Goal: Transaction & Acquisition: Book appointment/travel/reservation

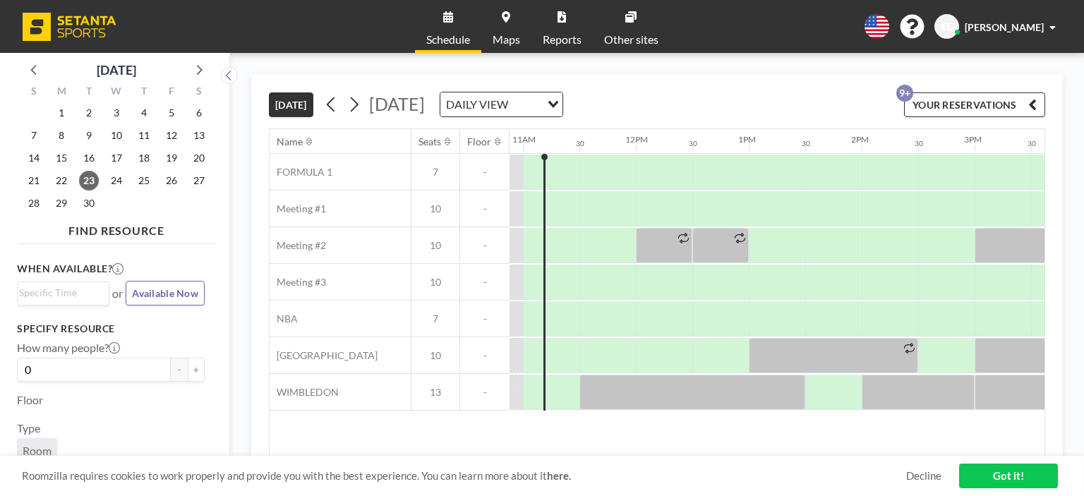
scroll to position [0, 1222]
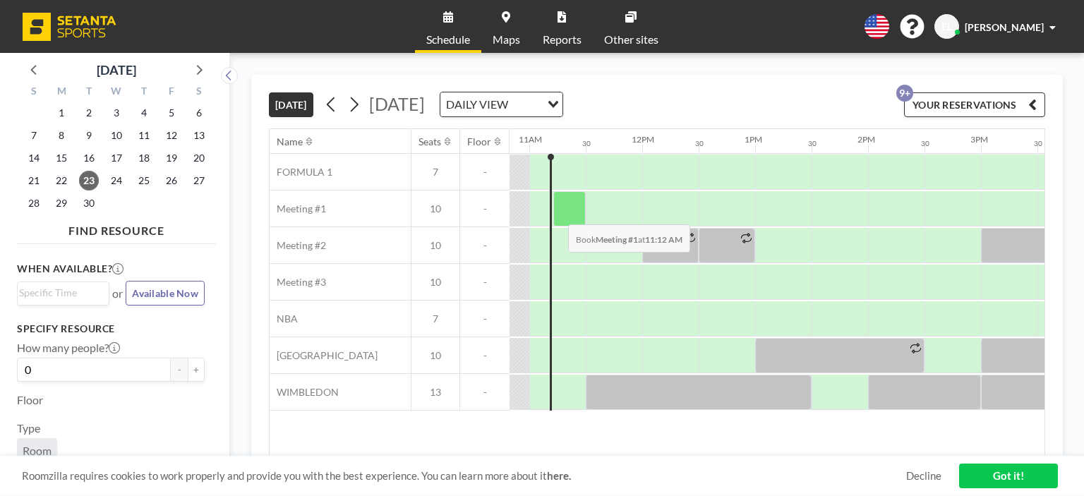
click at [557, 213] on div at bounding box center [569, 208] width 32 height 35
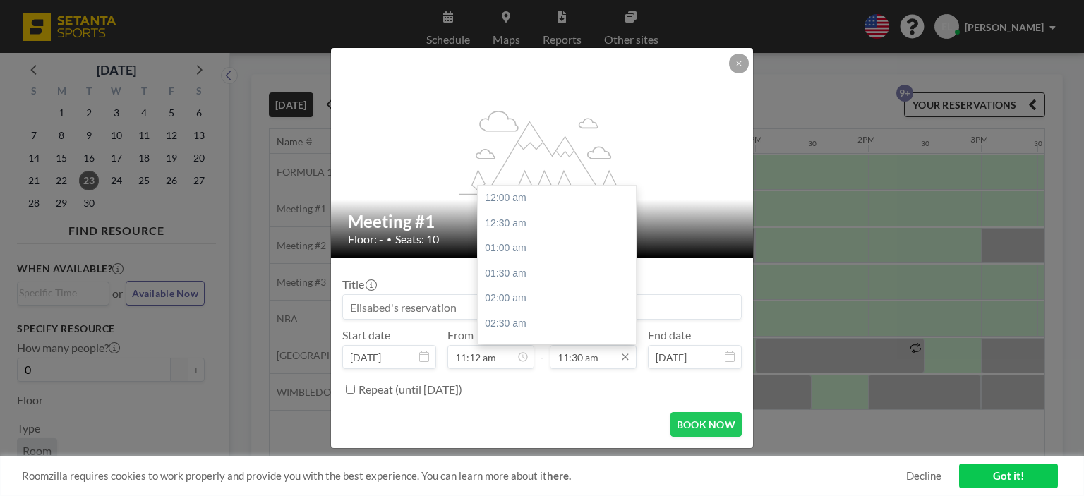
scroll to position [578, 0]
click at [583, 361] on input "11:30 am" at bounding box center [593, 357] width 87 height 24
click at [521, 219] on div "07:00 pm" at bounding box center [560, 222] width 165 height 25
type input "07:00 pm"
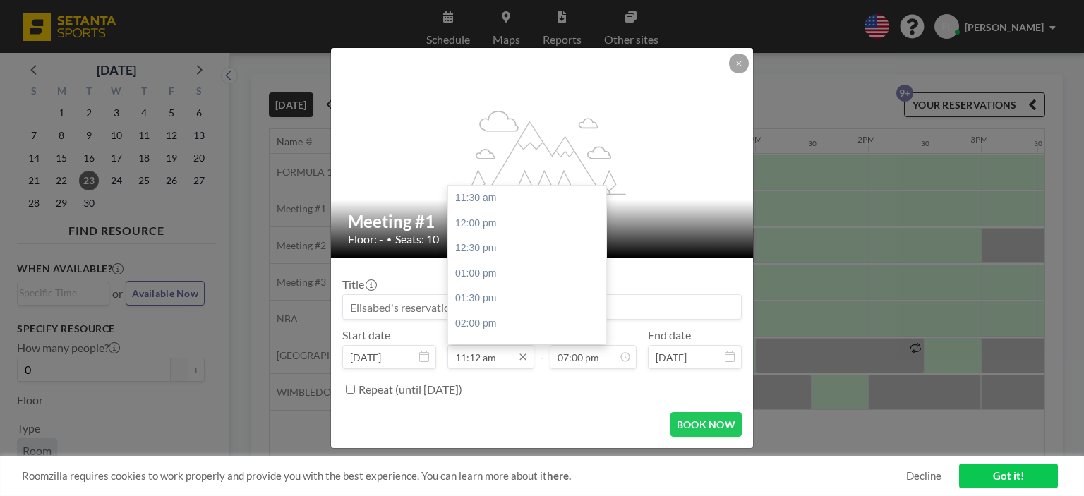
click at [469, 351] on input "11:12 am" at bounding box center [490, 357] width 87 height 24
click at [506, 194] on div "11:30 am" at bounding box center [530, 198] width 165 height 25
type input "11:30 am"
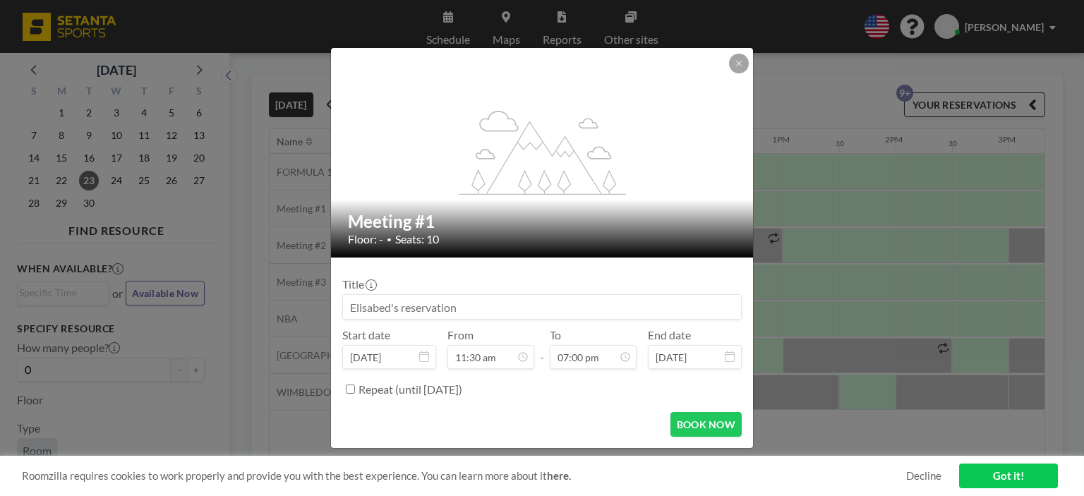
click at [442, 309] on input at bounding box center [542, 307] width 398 height 24
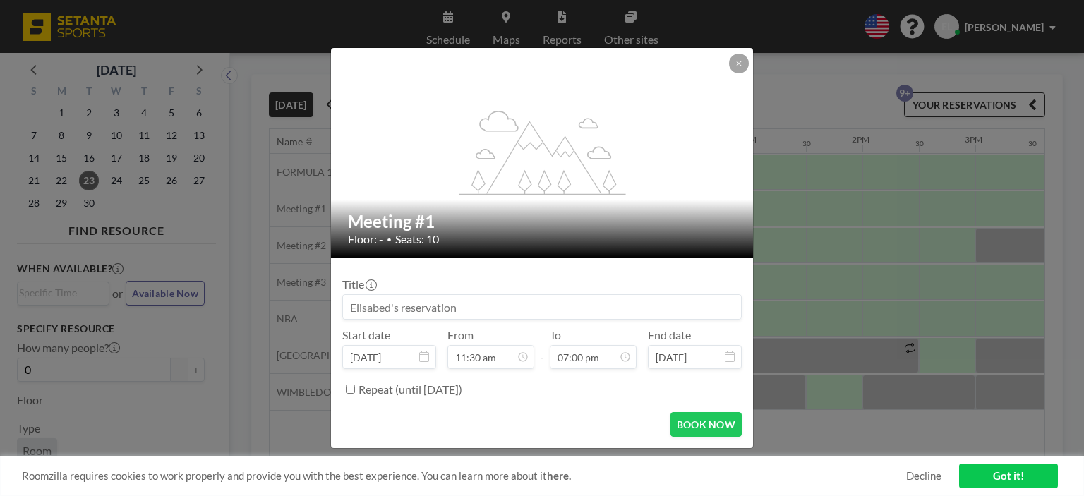
scroll to position [0, 1242]
type input "Nanoba"
click at [707, 439] on form "Title Nanoba Start date [DATE] From 11:30 am - To 07:00 pm End date [DATE] Repe…" at bounding box center [542, 353] width 422 height 191
click at [707, 421] on button "BOOK NOW" at bounding box center [705, 424] width 71 height 25
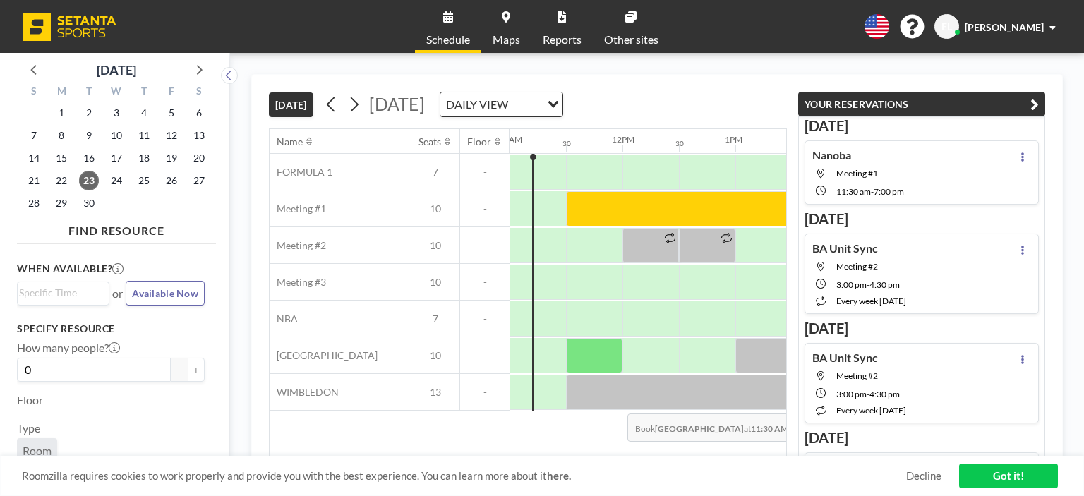
drag, startPoint x: 527, startPoint y: 448, endPoint x: 616, endPoint y: 451, distance: 89.0
click at [616, 451] on div "Name Seats Floor 12AM 30 1AM 30 2AM 30 3AM 30 4AM 30 5AM 30 6AM 30 7AM 30 8AM 3…" at bounding box center [528, 292] width 517 height 327
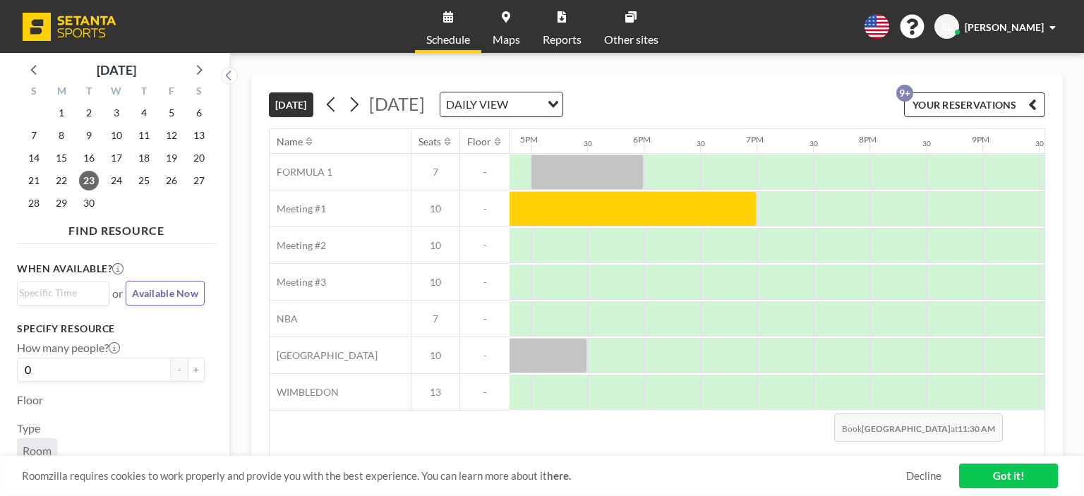
scroll to position [0, 1516]
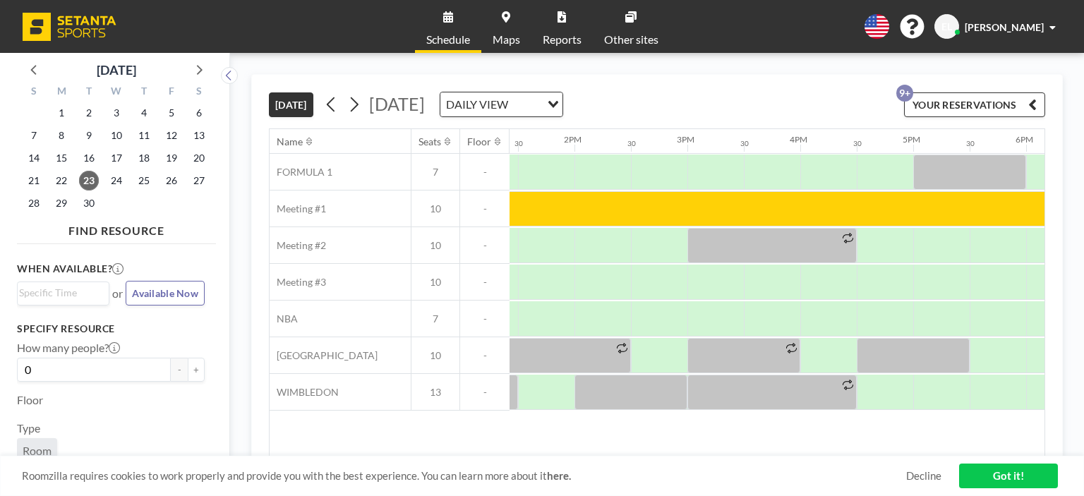
drag, startPoint x: 757, startPoint y: 447, endPoint x: 813, endPoint y: 459, distance: 56.9
click at [813, 459] on div "[DATE] [DATE] DAILY VIEW Loading... YOUR RESERVATIONS 9+ Name Seats Floor 12AM …" at bounding box center [657, 274] width 812 height 401
drag, startPoint x: 793, startPoint y: 456, endPoint x: 865, endPoint y: 456, distance: 72.0
click at [865, 456] on div "Roomzilla requires cookies to work properly and provide you with the best exper…" at bounding box center [542, 476] width 1084 height 40
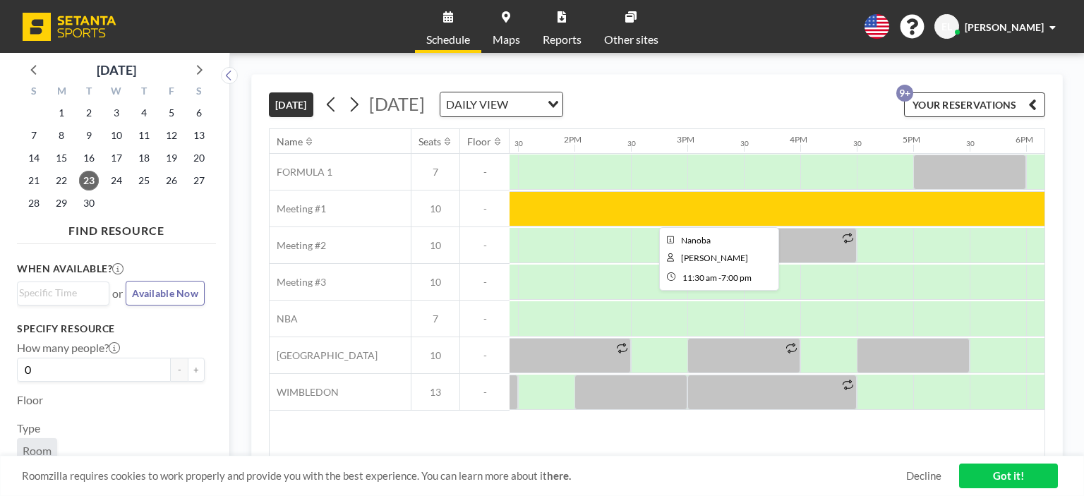
click at [667, 200] on div at bounding box center [715, 208] width 847 height 35
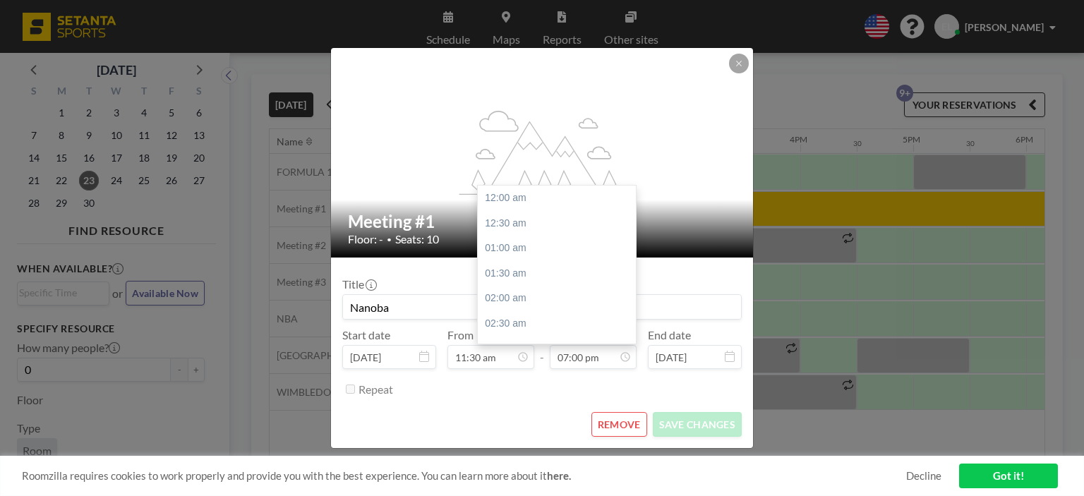
scroll to position [954, 0]
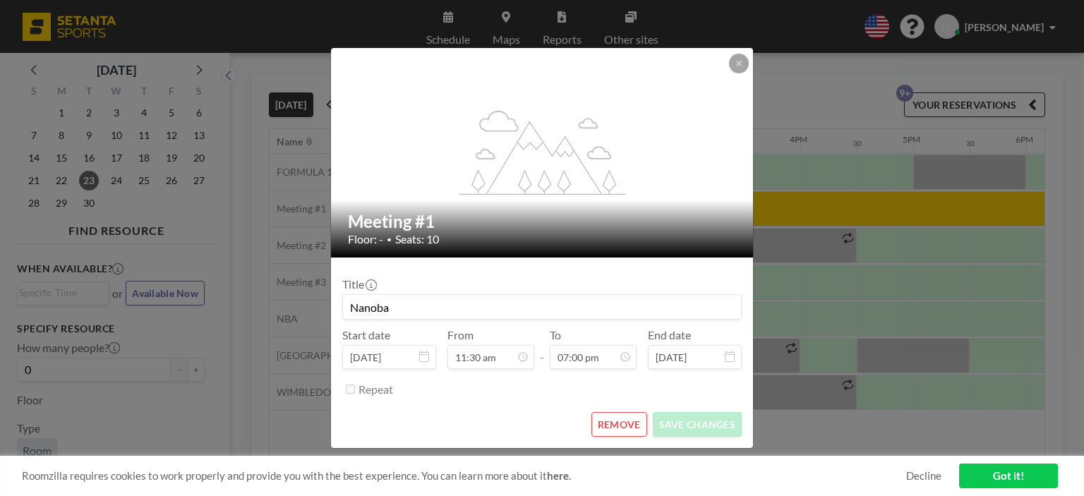
click at [634, 435] on button "REMOVE" at bounding box center [619, 424] width 56 height 25
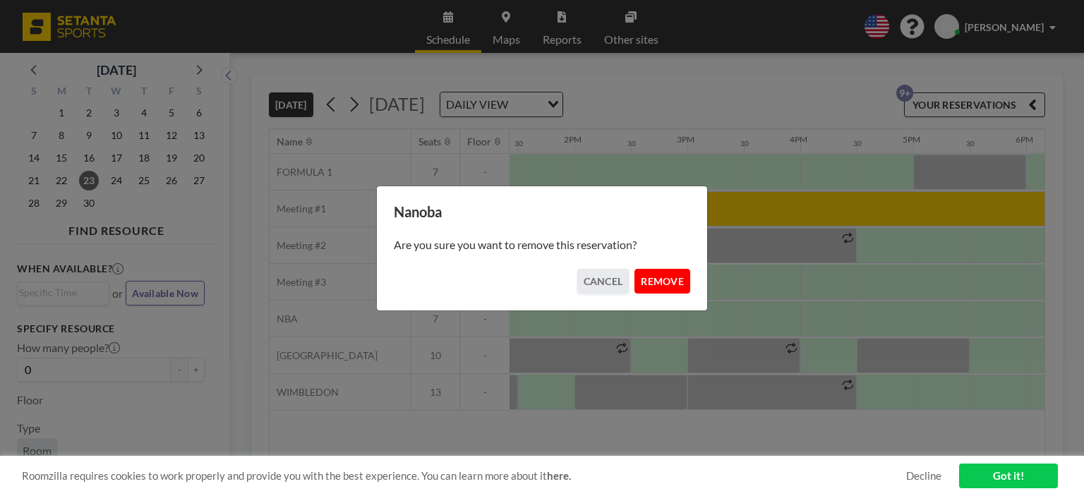
click at [669, 273] on button "REMOVE" at bounding box center [662, 281] width 56 height 25
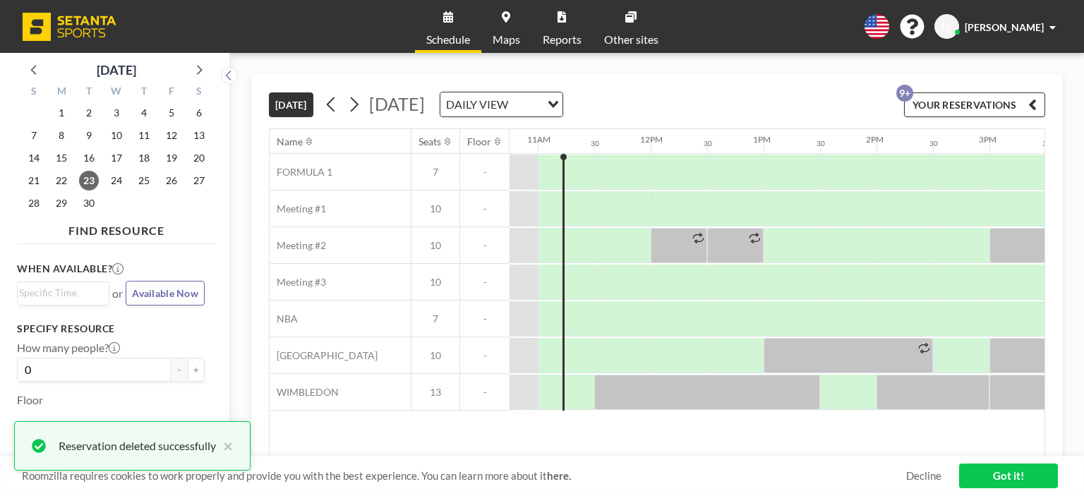
scroll to position [0, 1209]
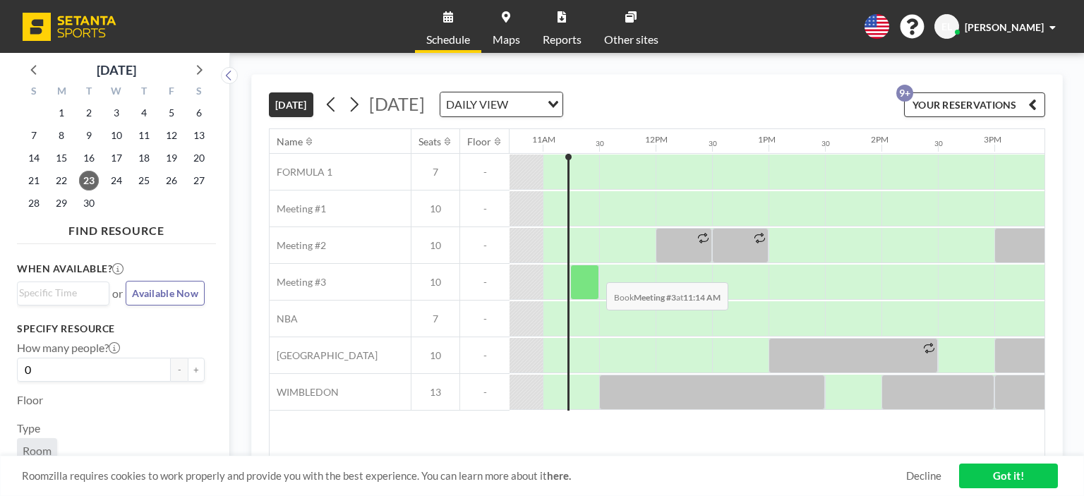
click at [595, 271] on div at bounding box center [584, 282] width 29 height 35
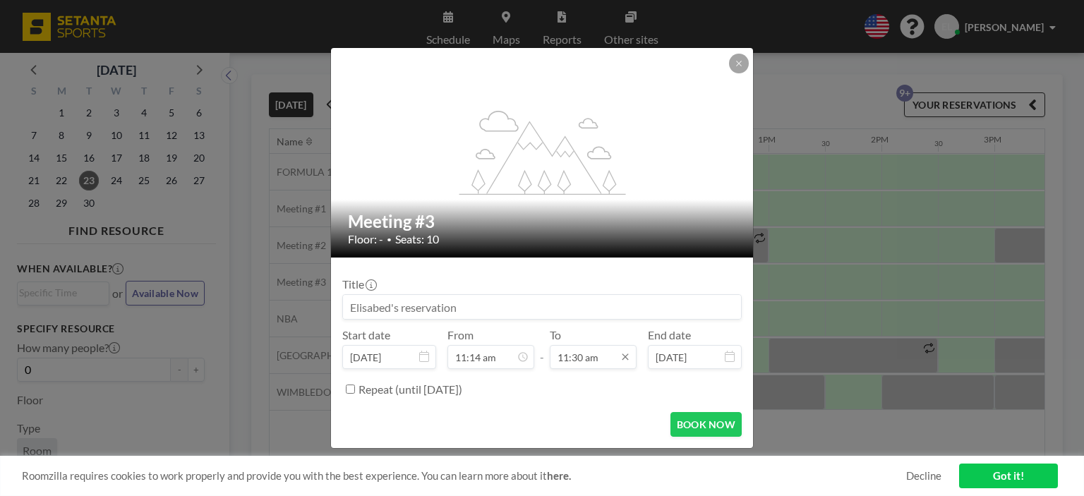
scroll to position [0, 0]
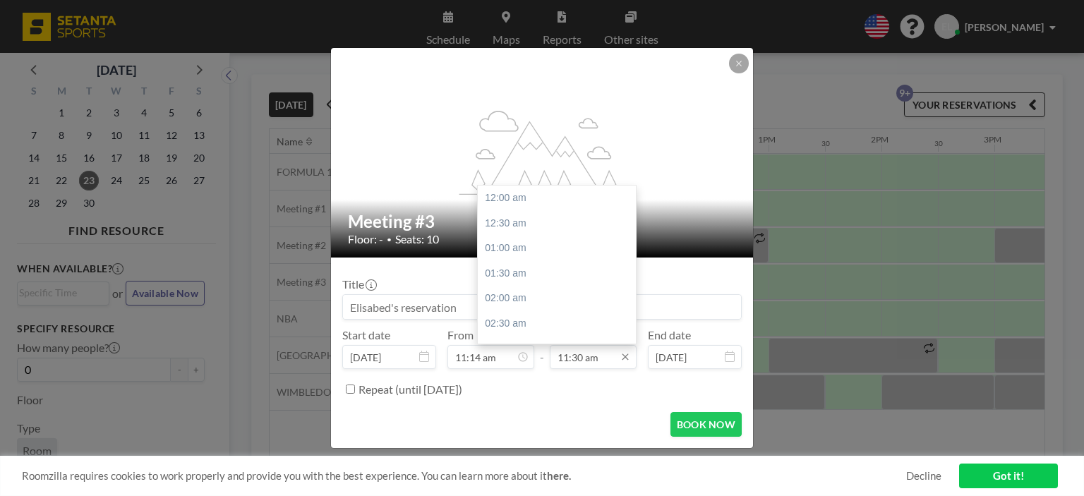
click at [580, 363] on input "11:30 am" at bounding box center [593, 357] width 87 height 24
click at [504, 230] on div "07:00 pm" at bounding box center [560, 222] width 165 height 25
type input "07:00 pm"
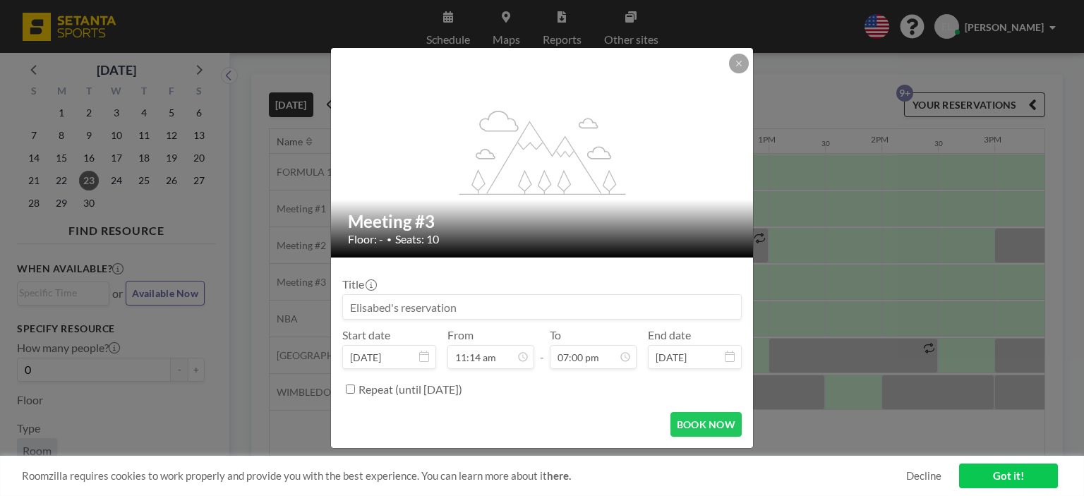
click at [366, 310] on input at bounding box center [542, 307] width 398 height 24
type input "n"
type input "Nanoba"
click at [693, 417] on button "BOOK NOW" at bounding box center [705, 424] width 71 height 25
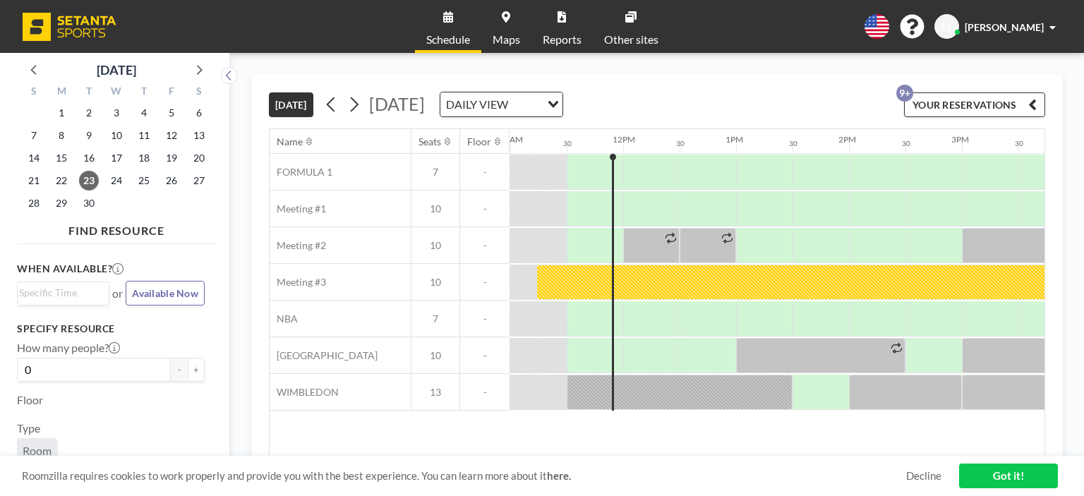
scroll to position [0, 1242]
